Goal: Transaction & Acquisition: Purchase product/service

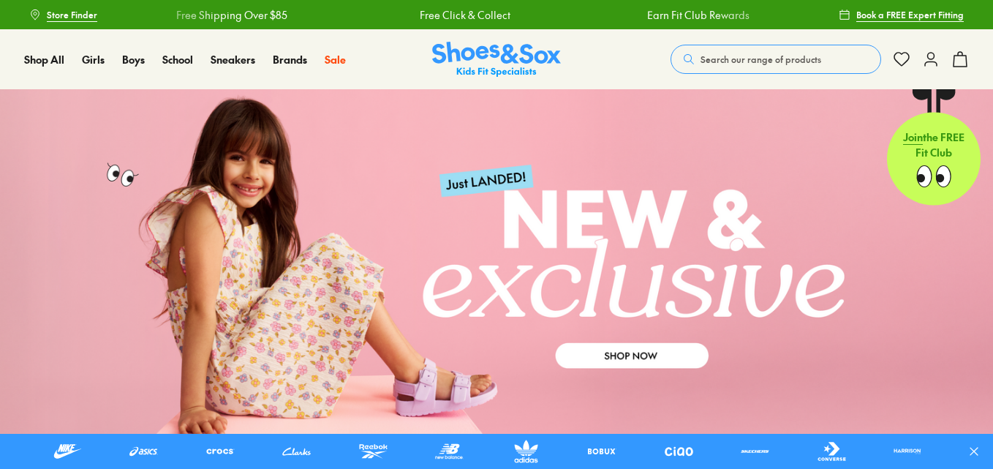
click at [717, 55] on span "Search our range of products" at bounding box center [761, 59] width 121 height 13
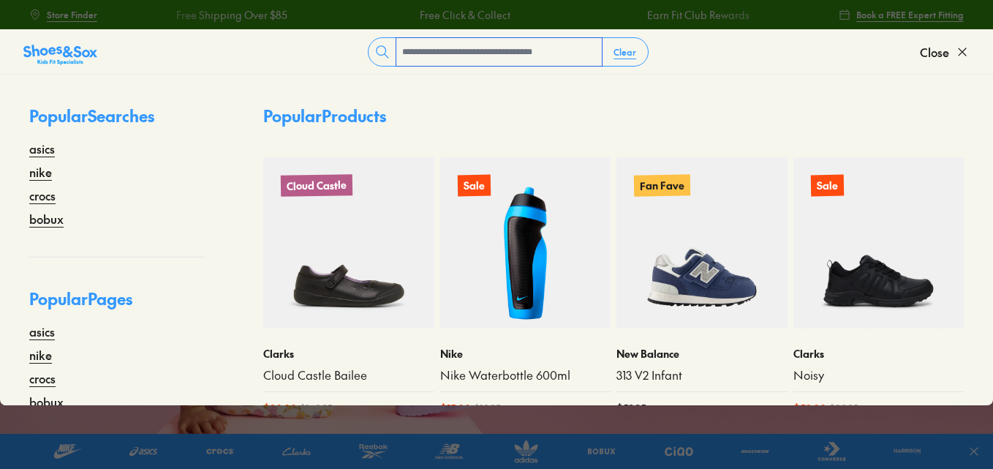
click at [497, 53] on input "text" at bounding box center [498, 52] width 205 height 28
paste input "**********"
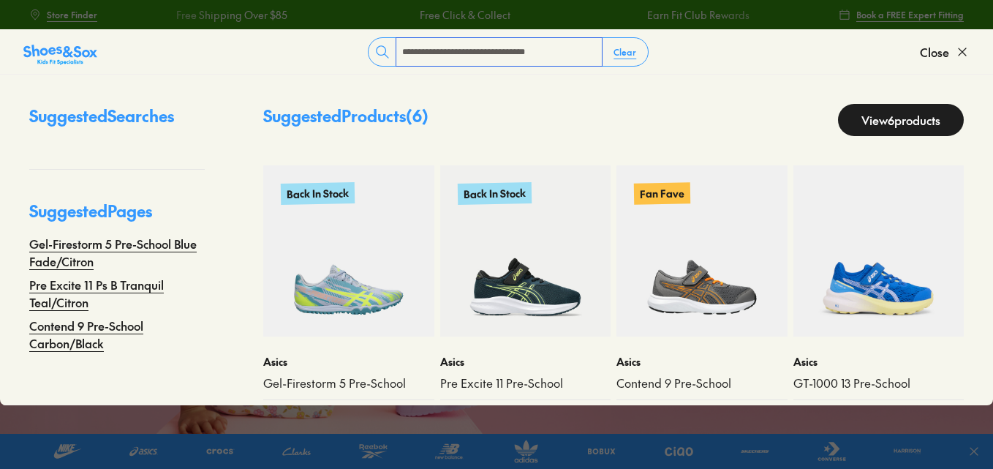
type input "**********"
click at [377, 53] on use at bounding box center [383, 51] width 12 height 12
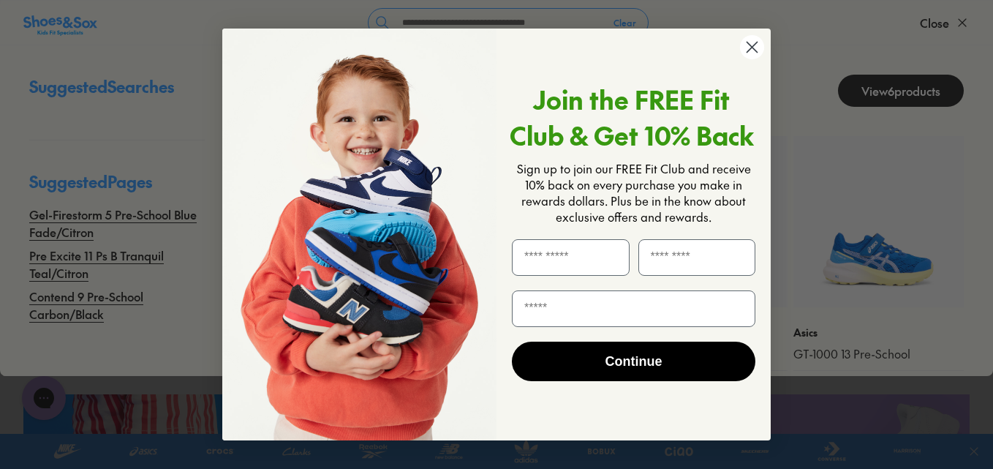
click at [553, 23] on div "Close dialog Join the FREE Fit Club & Get 10% Back Sign up to join our FREE Fit…" at bounding box center [497, 234] width 578 height 441
click at [749, 48] on circle "Close dialog" at bounding box center [752, 47] width 24 height 24
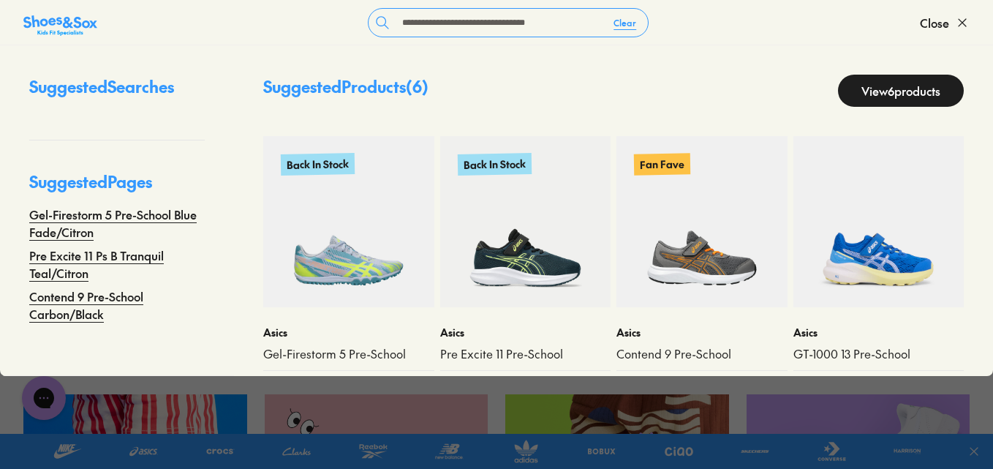
click at [891, 94] on link "View 6 products" at bounding box center [901, 91] width 126 height 32
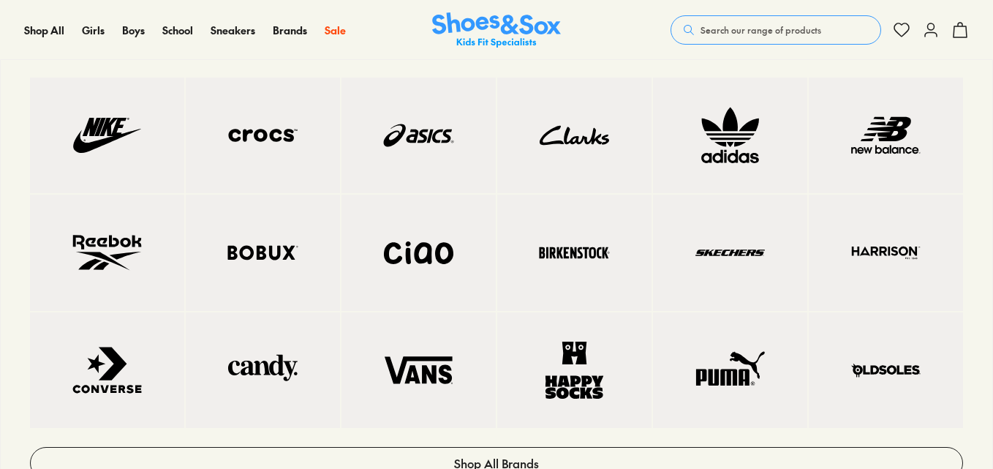
click at [399, 136] on img at bounding box center [419, 135] width 96 height 57
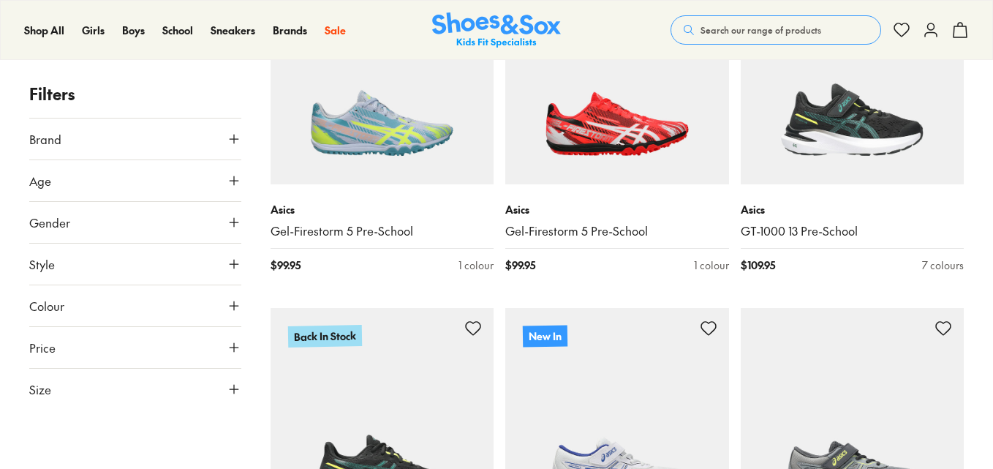
scroll to position [366, 0]
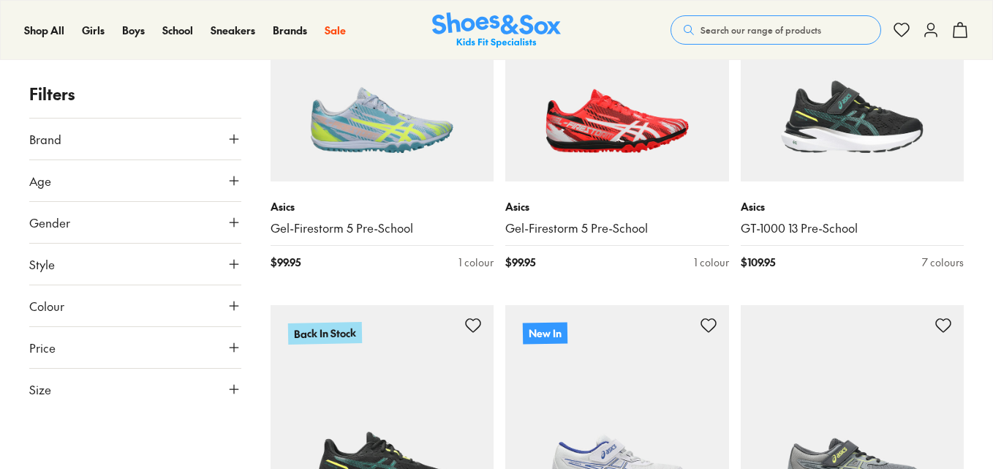
click at [78, 396] on button "Size" at bounding box center [135, 389] width 212 height 41
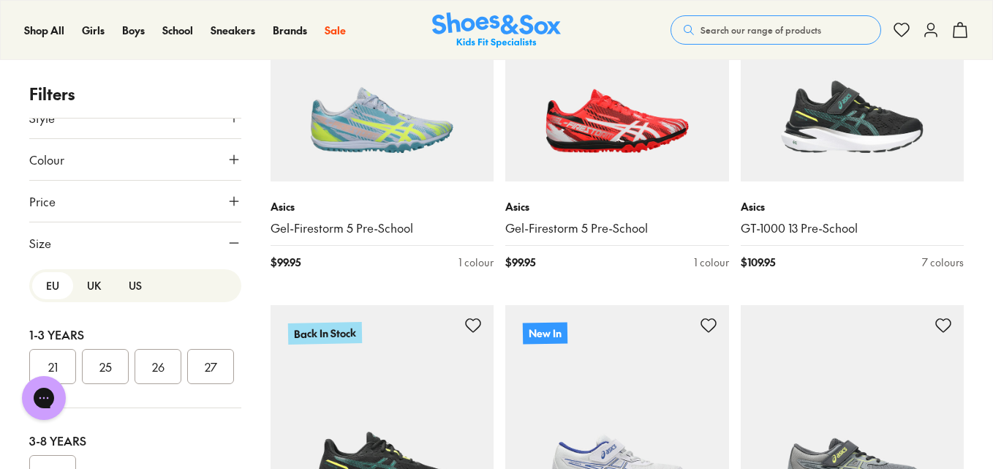
scroll to position [0, 0]
click at [121, 285] on button "US" at bounding box center [135, 285] width 41 height 27
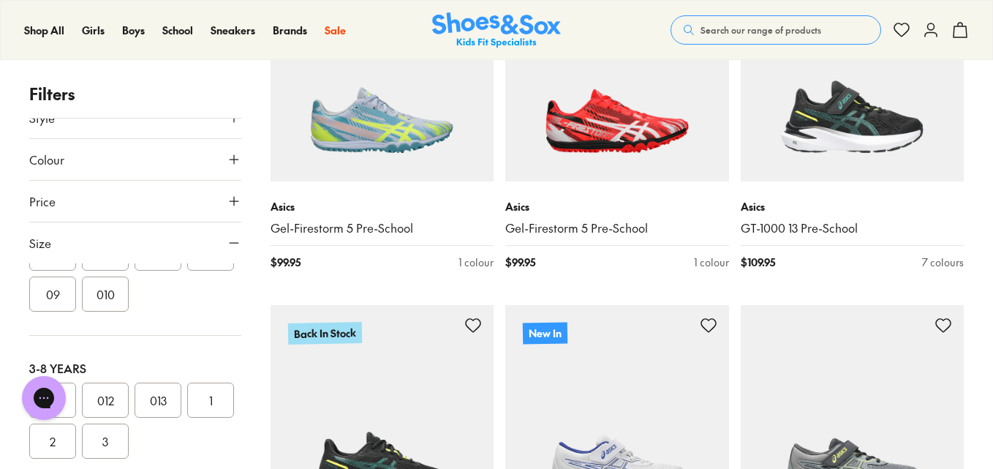
scroll to position [293, 0]
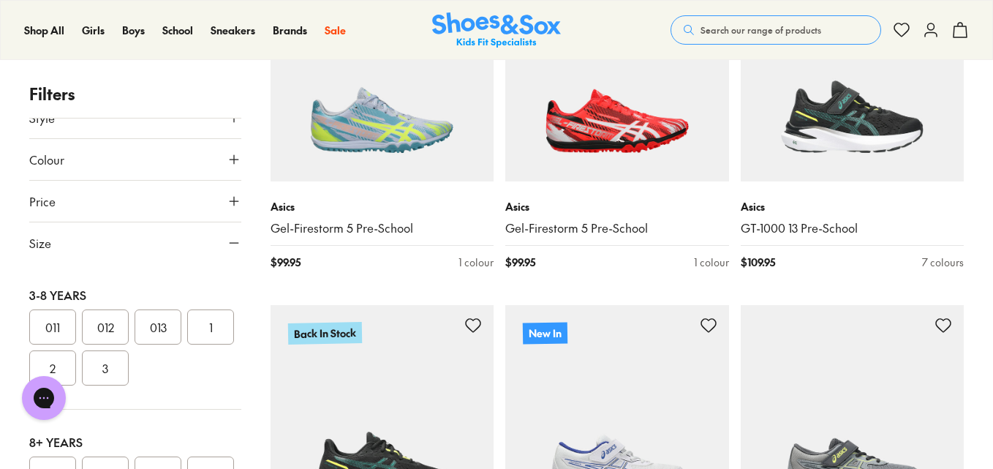
click at [110, 327] on button "012" at bounding box center [105, 326] width 47 height 35
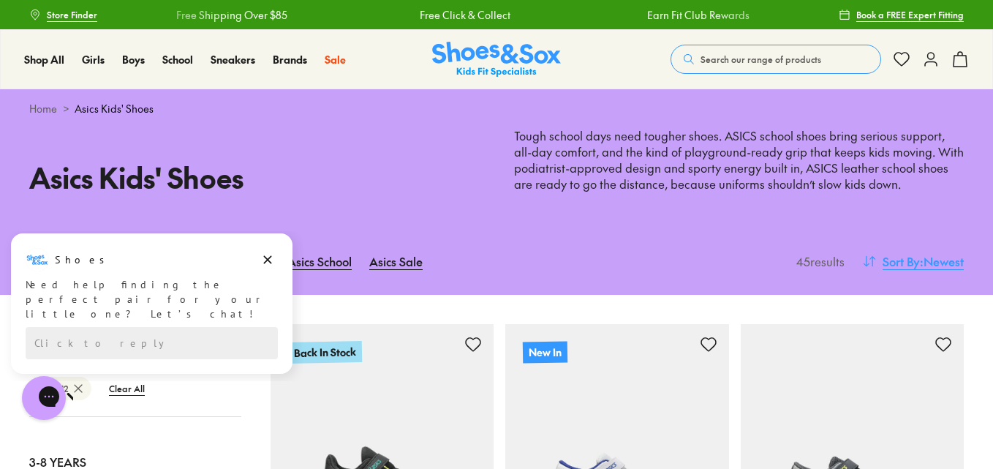
click at [897, 263] on span "Sort By" at bounding box center [901, 261] width 37 height 18
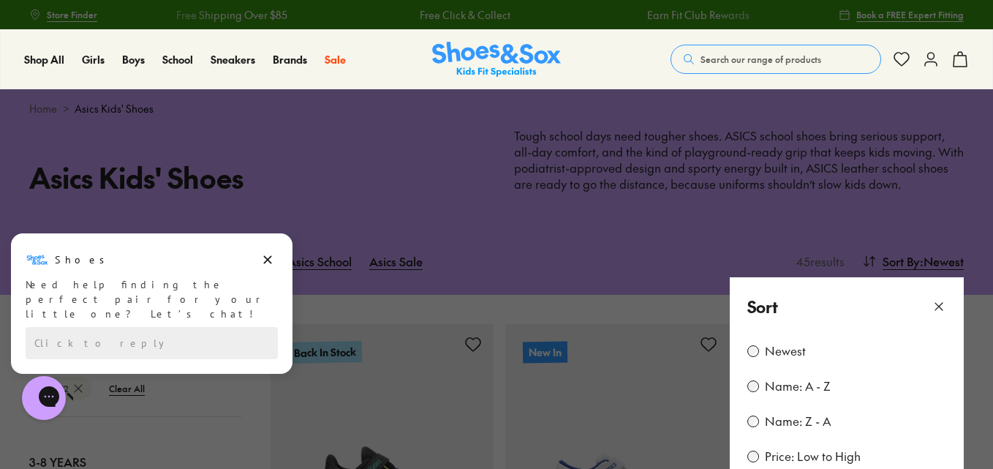
click at [831, 453] on label "Price: Low to High" at bounding box center [813, 456] width 96 height 16
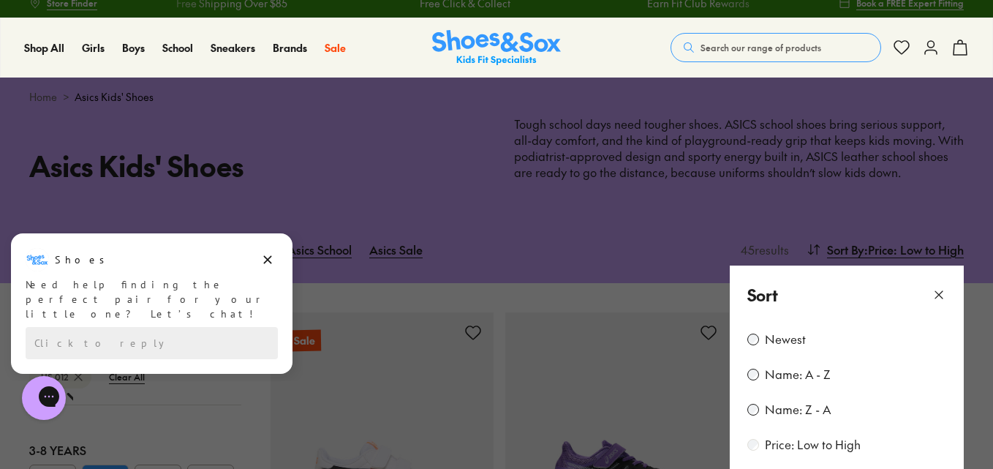
scroll to position [231, 0]
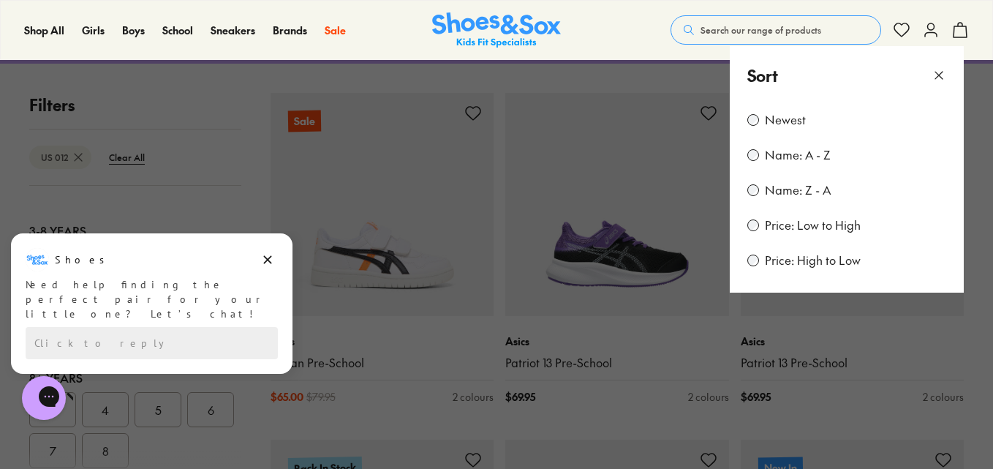
click at [938, 74] on use at bounding box center [938, 75] width 7 height 7
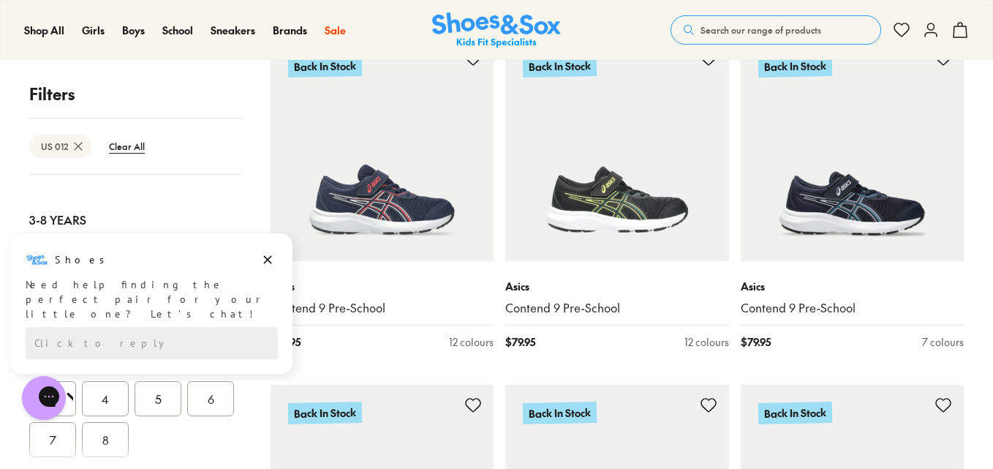
scroll to position [1328, 0]
